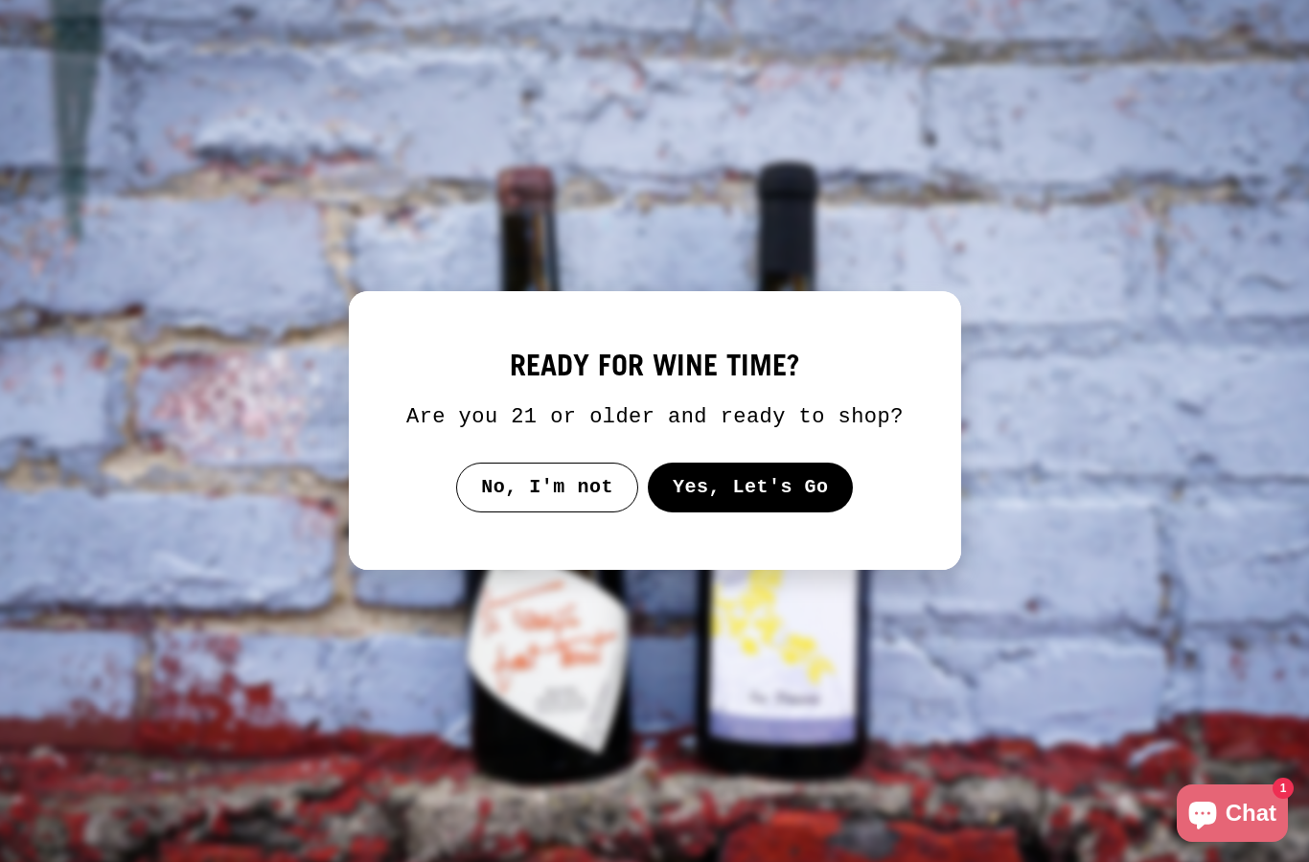
click at [792, 499] on button "Yes, Let's Go" at bounding box center [750, 488] width 206 height 50
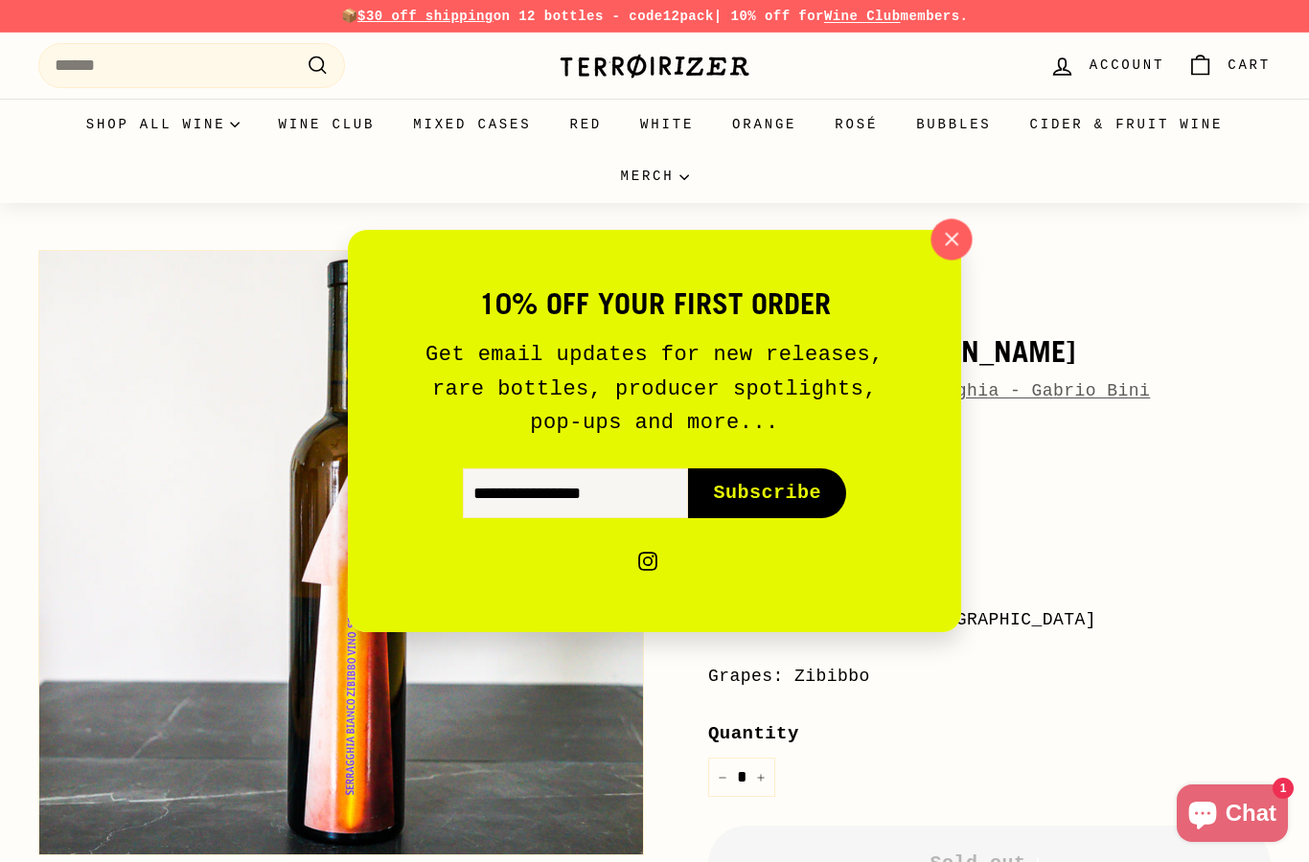
click at [953, 242] on icon "button" at bounding box center [952, 239] width 12 height 12
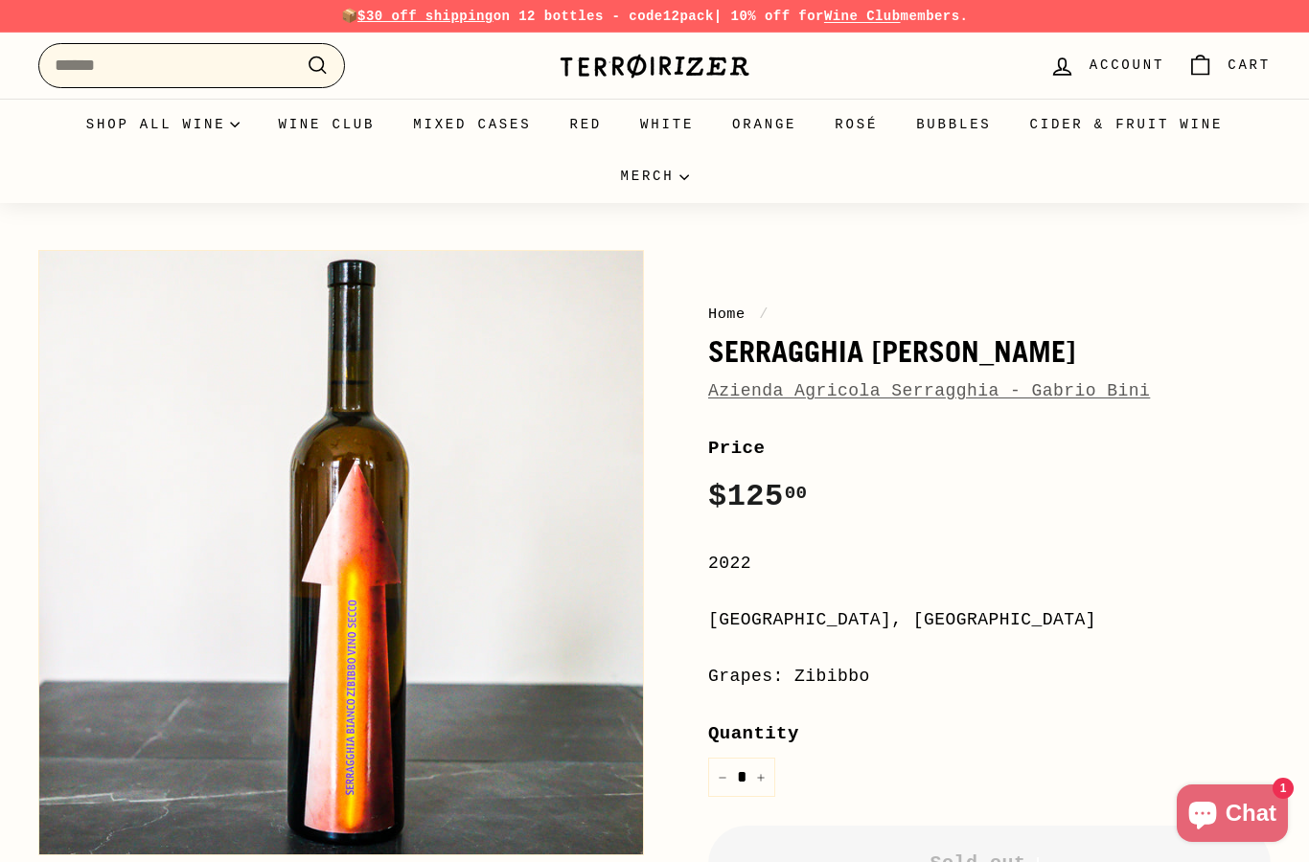
click at [208, 69] on input "Search" at bounding box center [191, 65] width 307 height 45
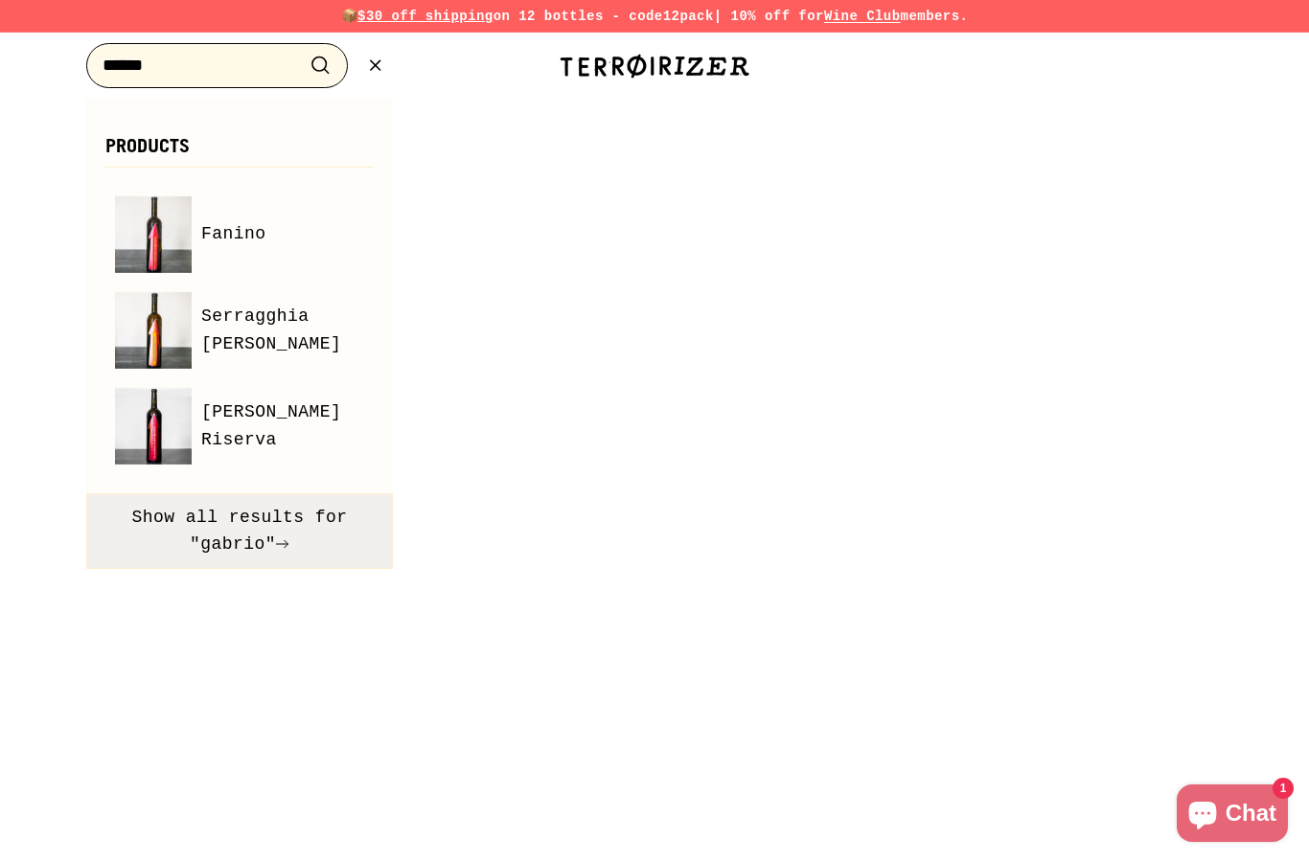
type input "******"
click at [217, 533] on button "Show all results for "gabrio"" at bounding box center [239, 531] width 307 height 77
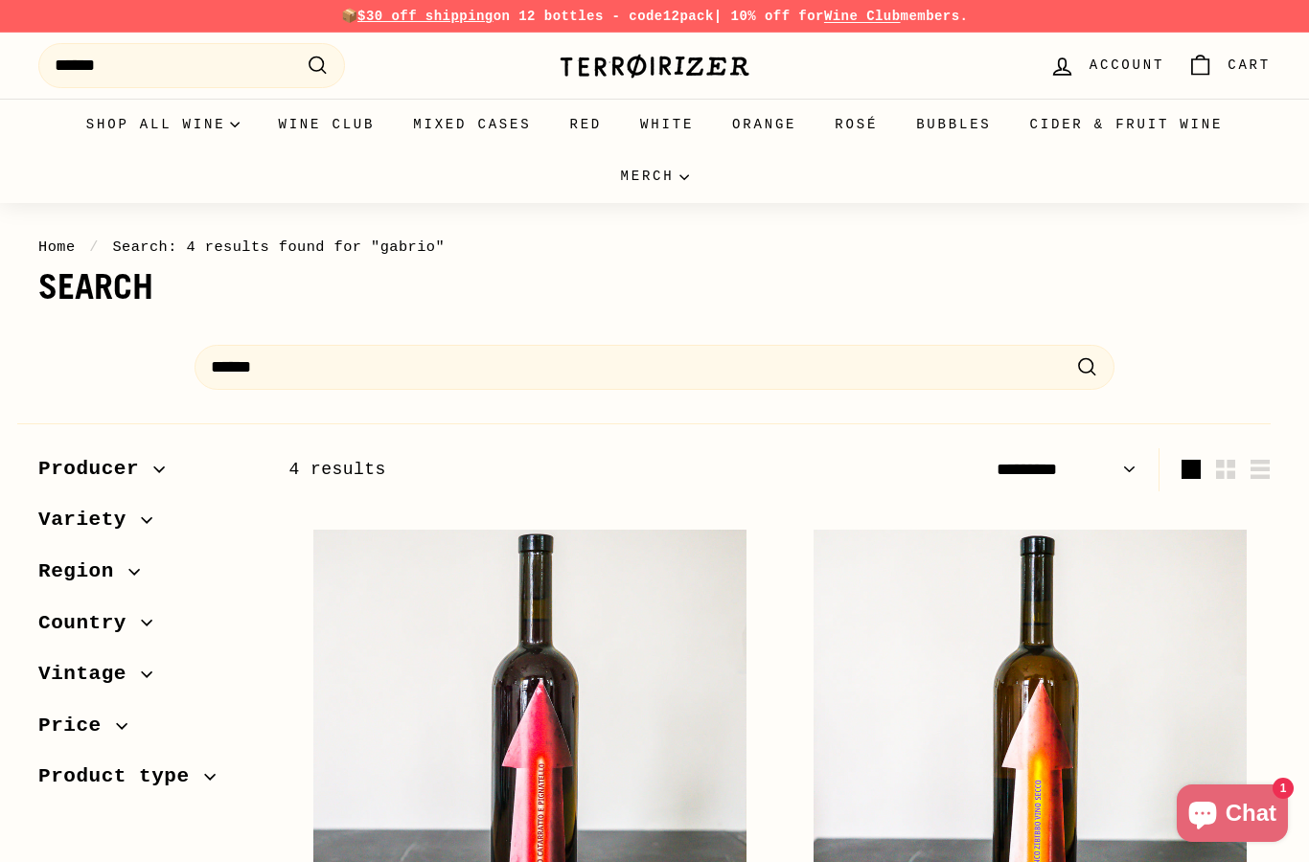
select select "*********"
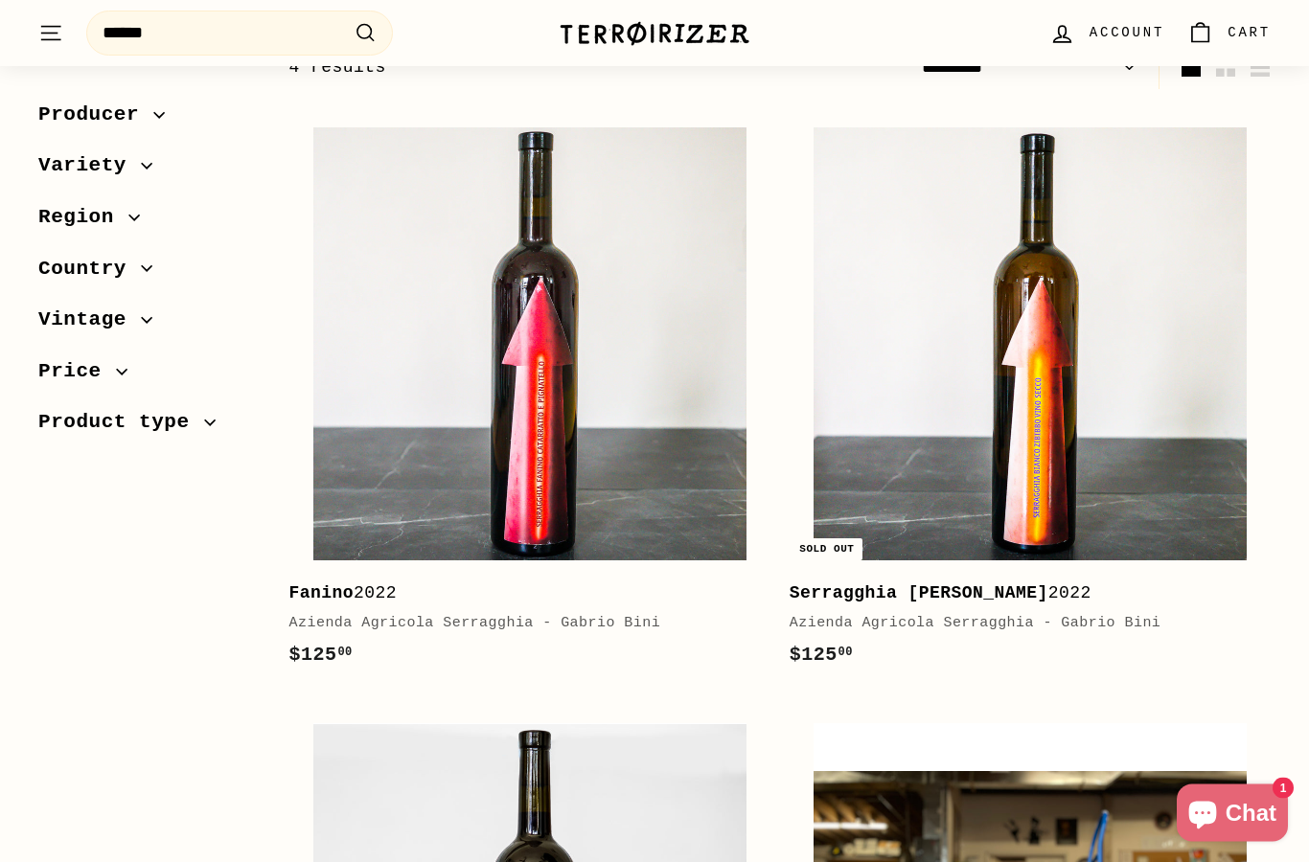
scroll to position [396, 0]
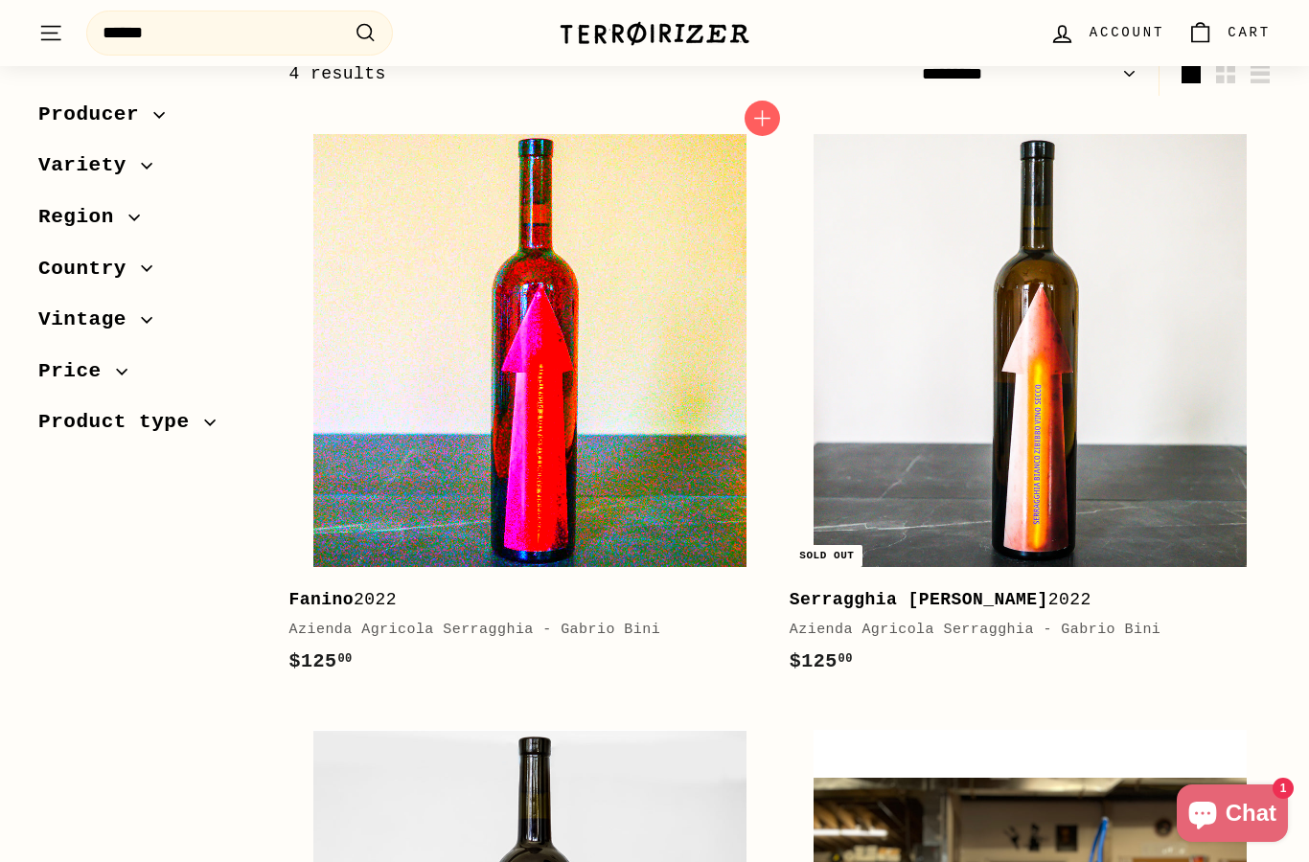
click at [496, 485] on img at bounding box center [529, 350] width 433 height 433
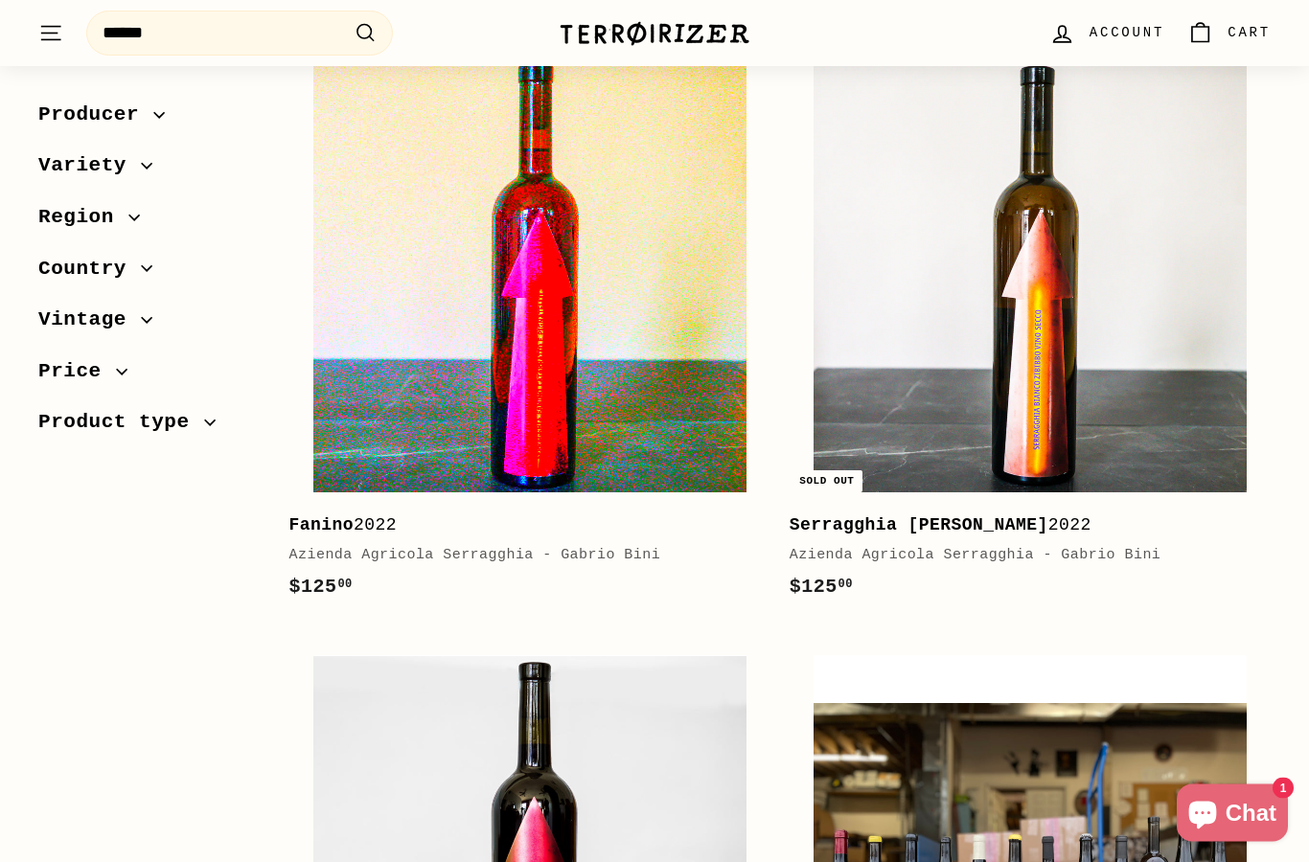
scroll to position [470, 0]
click at [518, 445] on img at bounding box center [529, 275] width 433 height 433
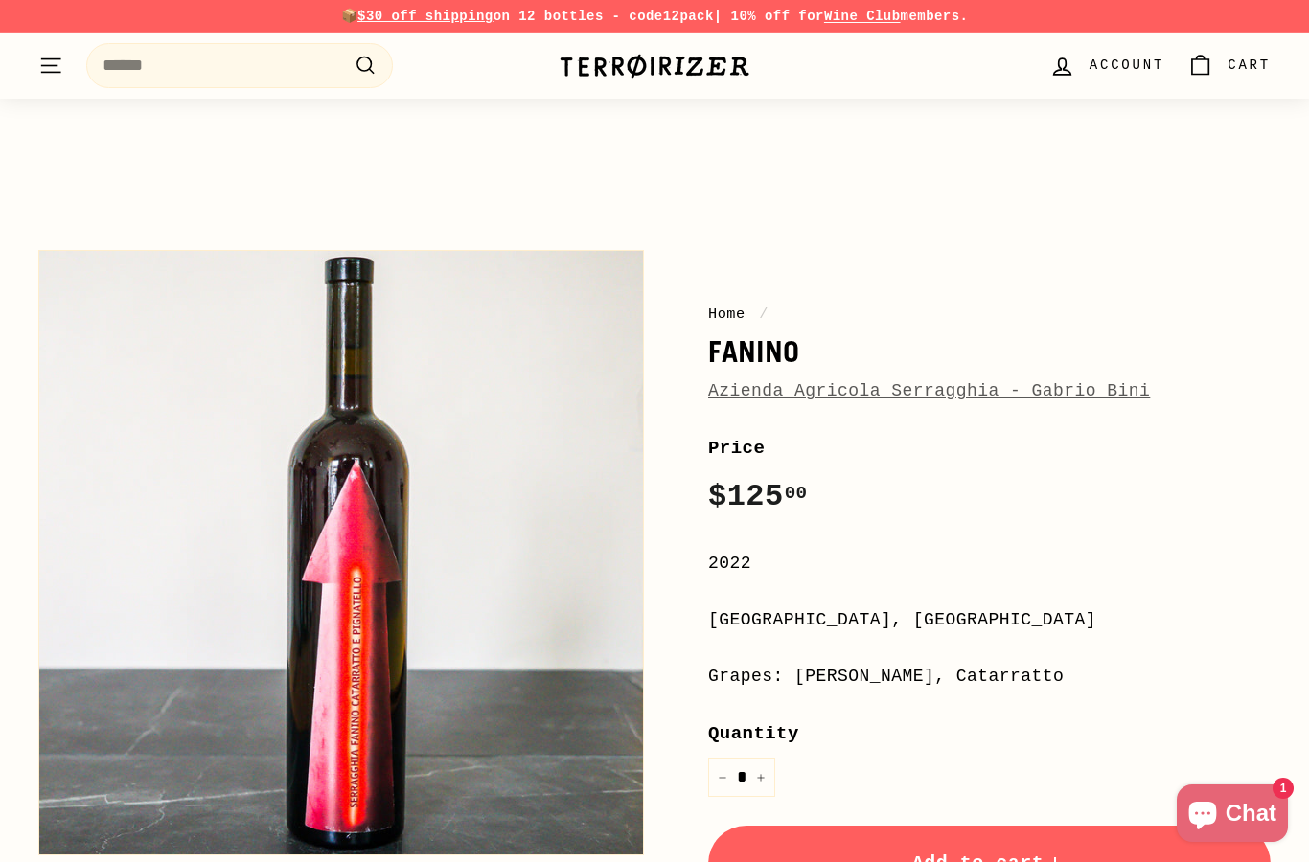
scroll to position [138, 0]
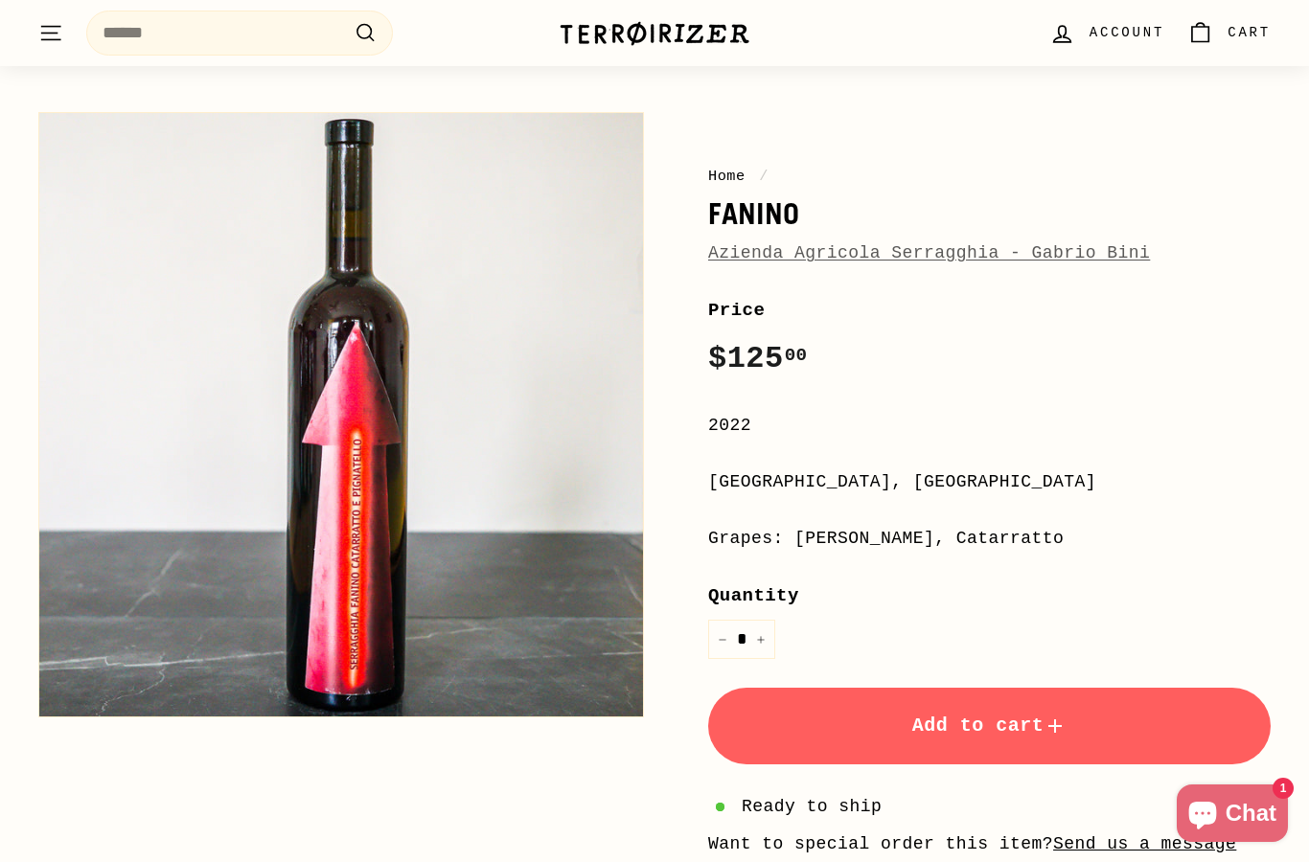
click at [1117, 720] on button "Add to cart" at bounding box center [989, 726] width 562 height 77
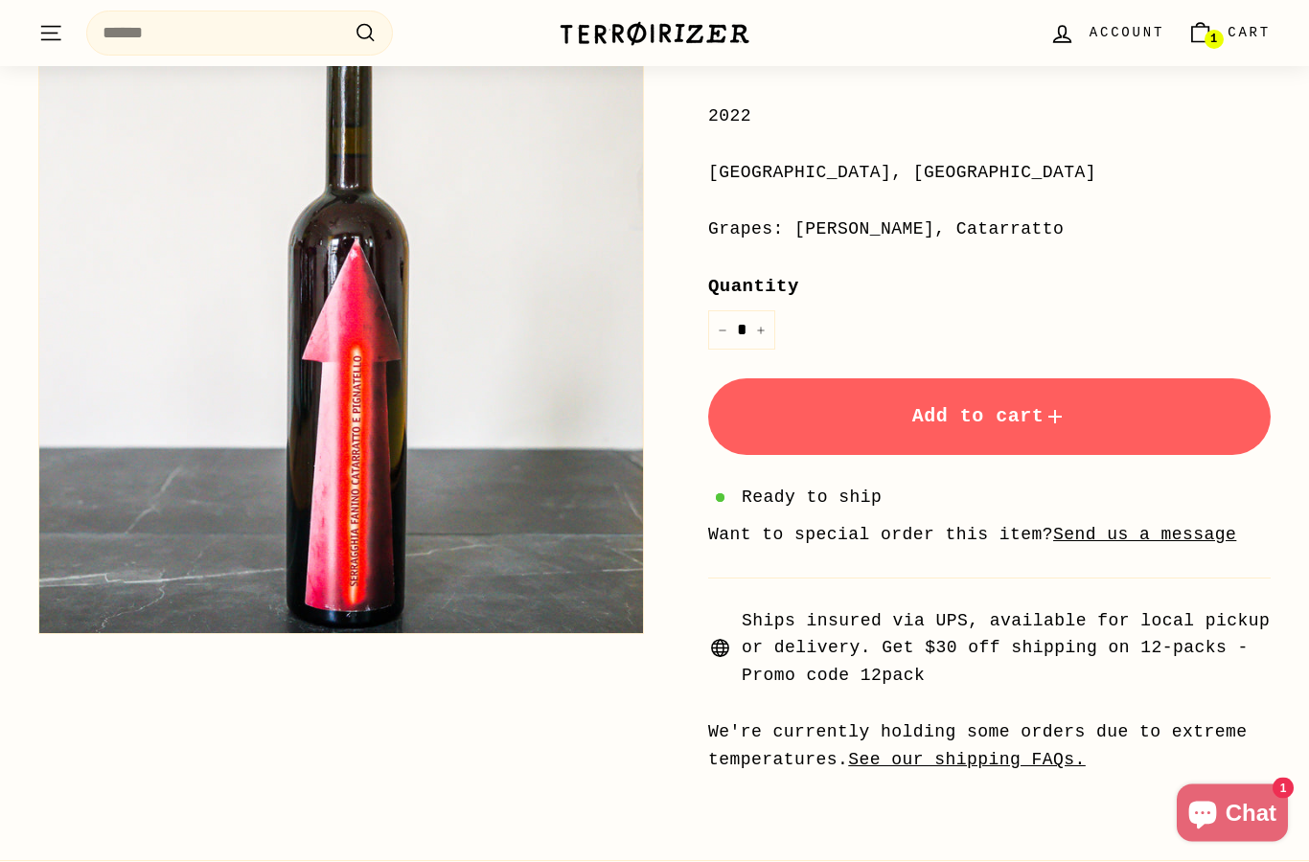
scroll to position [448, 0]
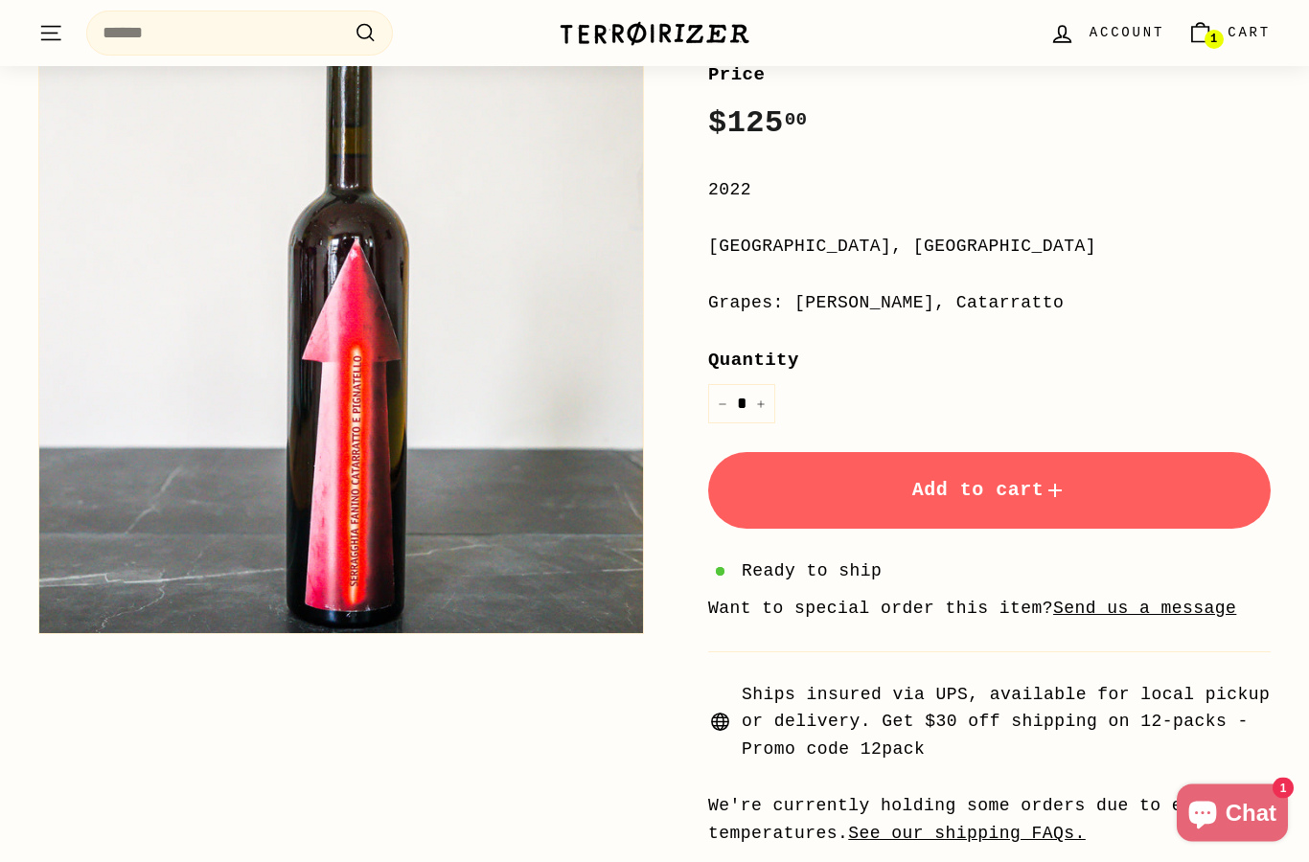
click at [1118, 488] on button "Add to cart" at bounding box center [989, 491] width 562 height 77
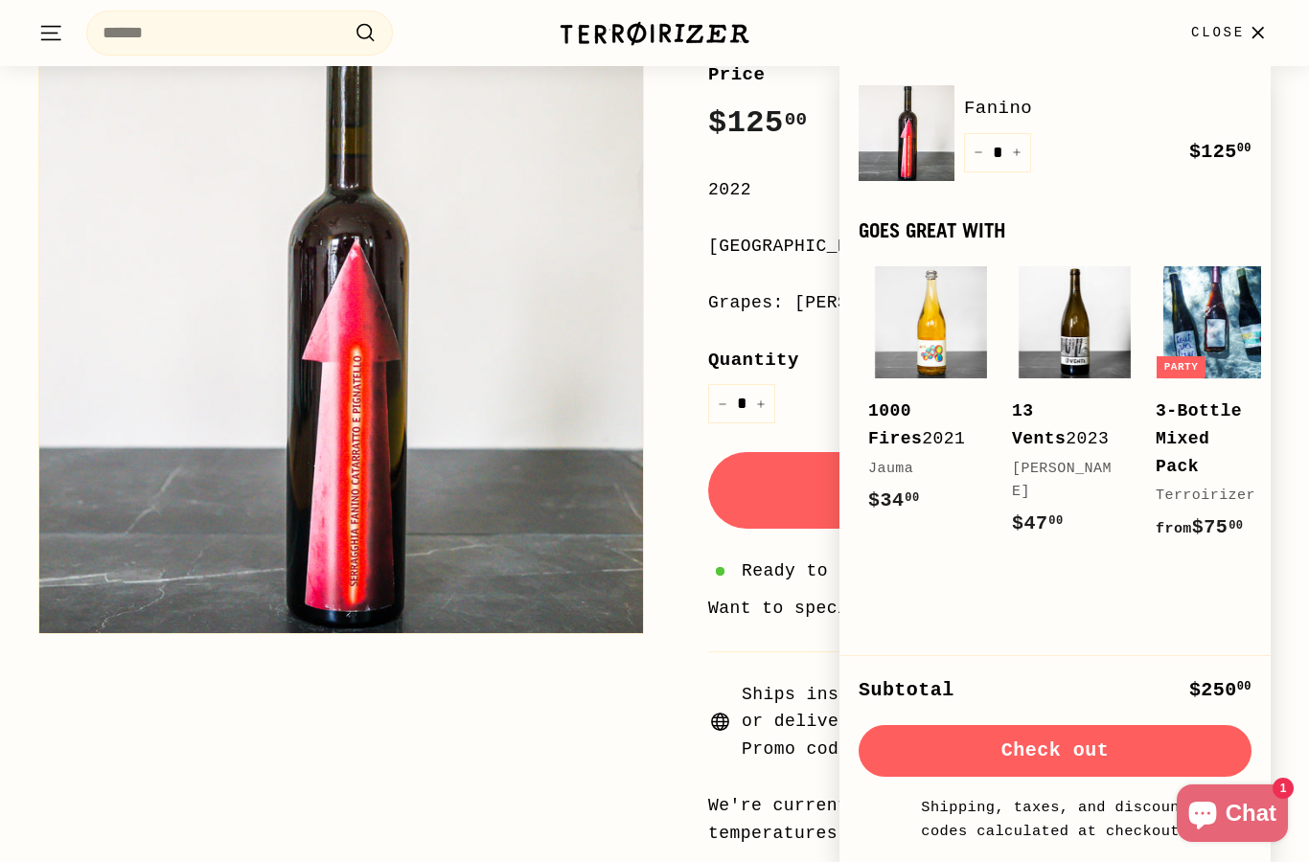
click at [1134, 752] on button "Check out" at bounding box center [1054, 751] width 393 height 52
